Goal: Task Accomplishment & Management: Use online tool/utility

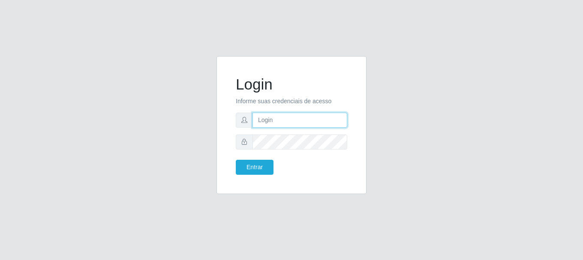
drag, startPoint x: 272, startPoint y: 115, endPoint x: 276, endPoint y: 130, distance: 15.5
click at [270, 118] on input "text" at bounding box center [299, 120] width 95 height 15
type input "[EMAIL_ADDRESS][DOMAIN_NAME]"
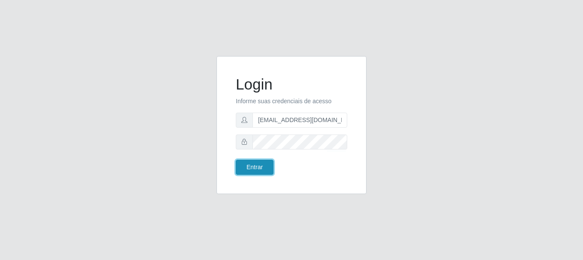
click at [258, 168] on button "Entrar" at bounding box center [255, 167] width 38 height 15
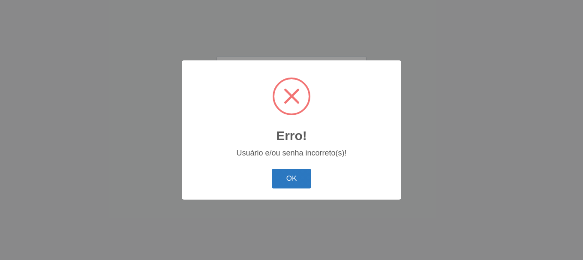
click at [274, 185] on button "OK" at bounding box center [292, 179] width 40 height 20
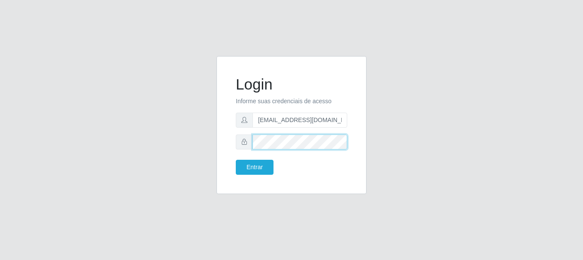
click at [236, 160] on button "Entrar" at bounding box center [255, 167] width 38 height 15
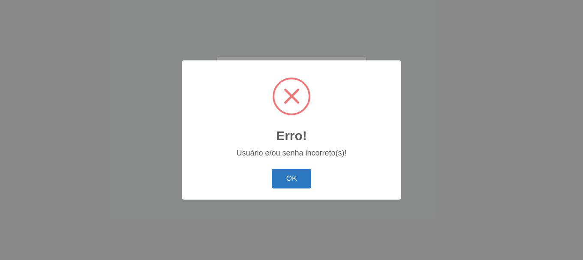
click at [283, 178] on button "OK" at bounding box center [292, 179] width 40 height 20
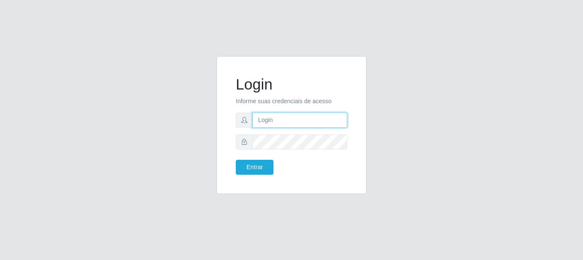
click at [270, 114] on input "text" at bounding box center [299, 120] width 95 height 15
type input "[EMAIL_ADDRESS][DOMAIN_NAME]"
click at [317, 151] on form "Login Informe suas credenciais de acesso [EMAIL_ADDRESS][DOMAIN_NAME] Entrar" at bounding box center [291, 124] width 111 height 99
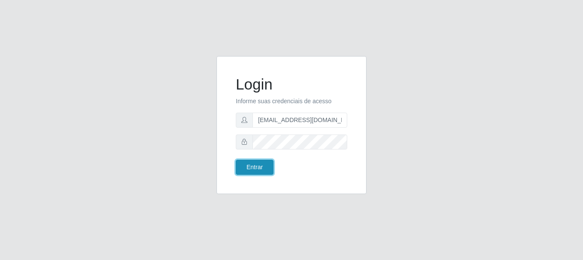
click at [258, 167] on button "Entrar" at bounding box center [255, 167] width 38 height 15
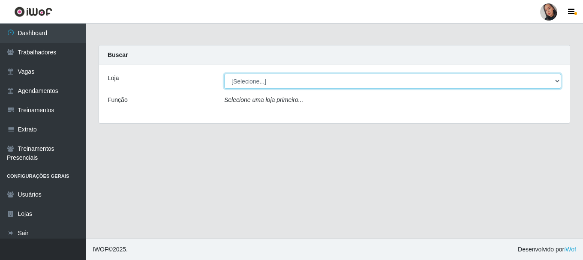
click at [306, 82] on select "[Selecione...] Supermercado [GEOGRAPHIC_DATA]" at bounding box center [392, 81] width 337 height 15
select select "165"
click at [224, 74] on select "[Selecione...] Supermercado [GEOGRAPHIC_DATA]" at bounding box center [392, 81] width 337 height 15
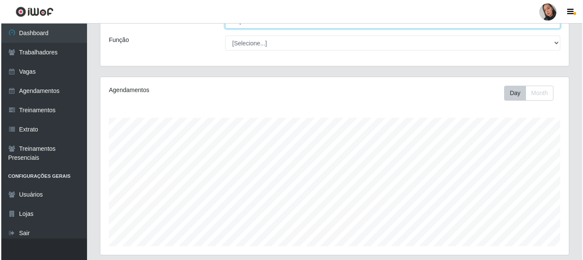
scroll to position [195, 0]
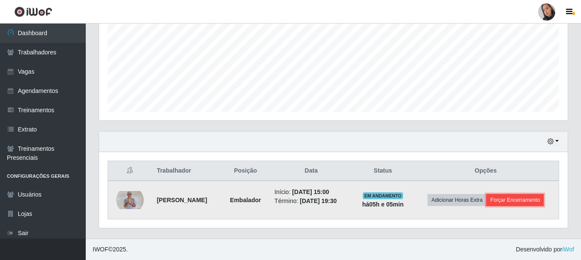
click at [505, 199] on button "Forçar Encerramento" at bounding box center [514, 200] width 57 height 12
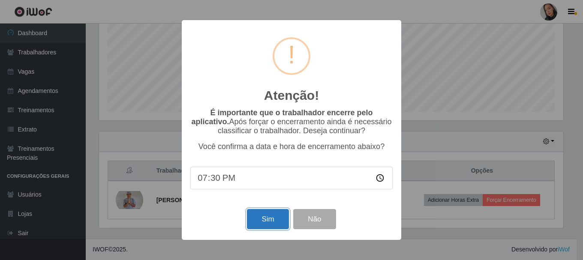
click at [263, 217] on button "Sim" at bounding box center [268, 219] width 42 height 20
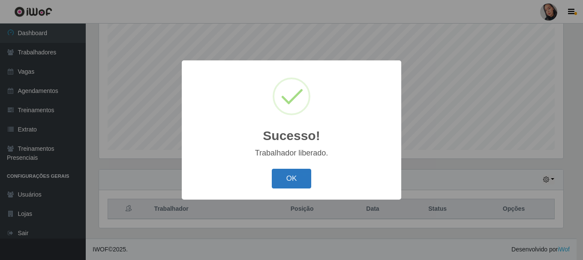
click at [294, 183] on button "OK" at bounding box center [292, 179] width 40 height 20
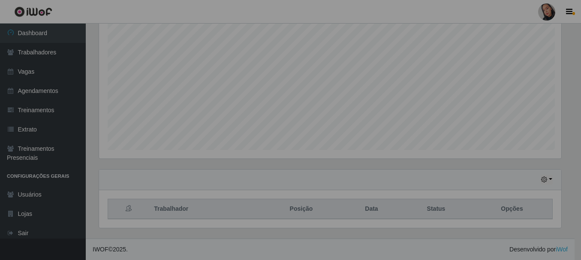
scroll to position [178, 469]
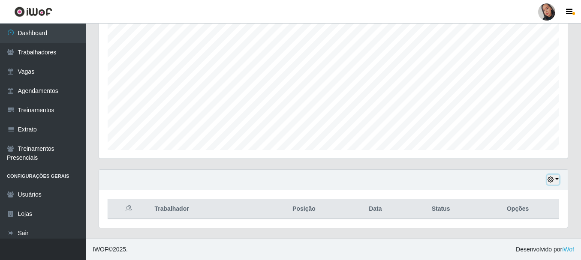
click at [548, 181] on icon "button" at bounding box center [550, 180] width 6 height 6
click at [553, 182] on icon "button" at bounding box center [550, 180] width 6 height 6
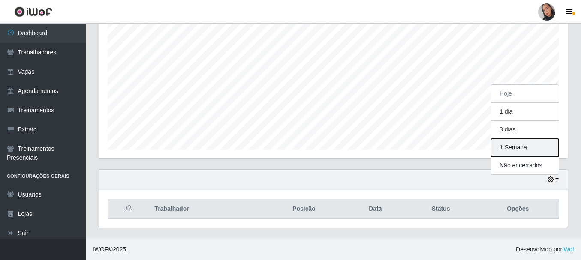
click at [537, 142] on button "1 Semana" at bounding box center [525, 148] width 68 height 18
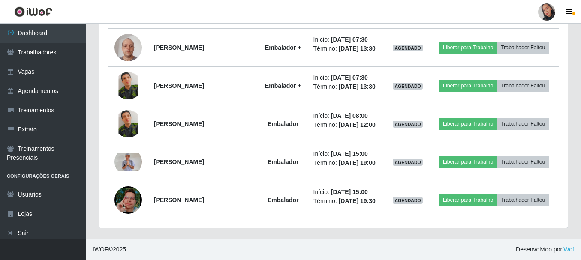
scroll to position [726, 0]
drag, startPoint x: 580, startPoint y: 217, endPoint x: 574, endPoint y: 178, distance: 39.4
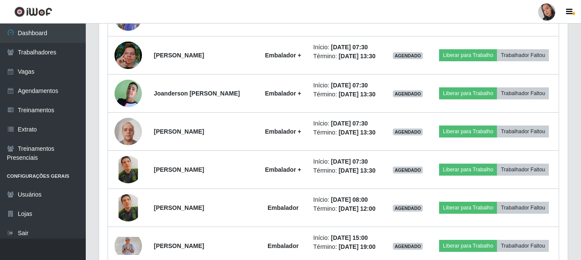
scroll to position [559, 0]
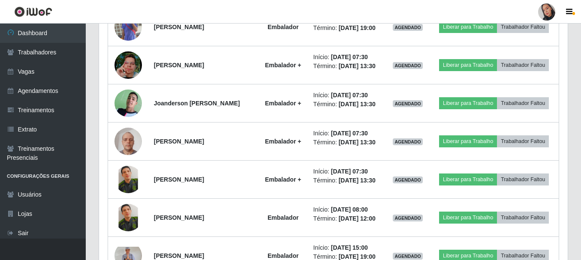
click at [550, 5] on div at bounding box center [546, 11] width 17 height 17
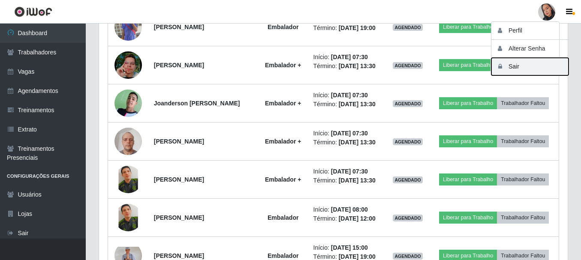
click at [526, 74] on button "Sair" at bounding box center [529, 67] width 77 height 18
